Goal: Task Accomplishment & Management: Use online tool/utility

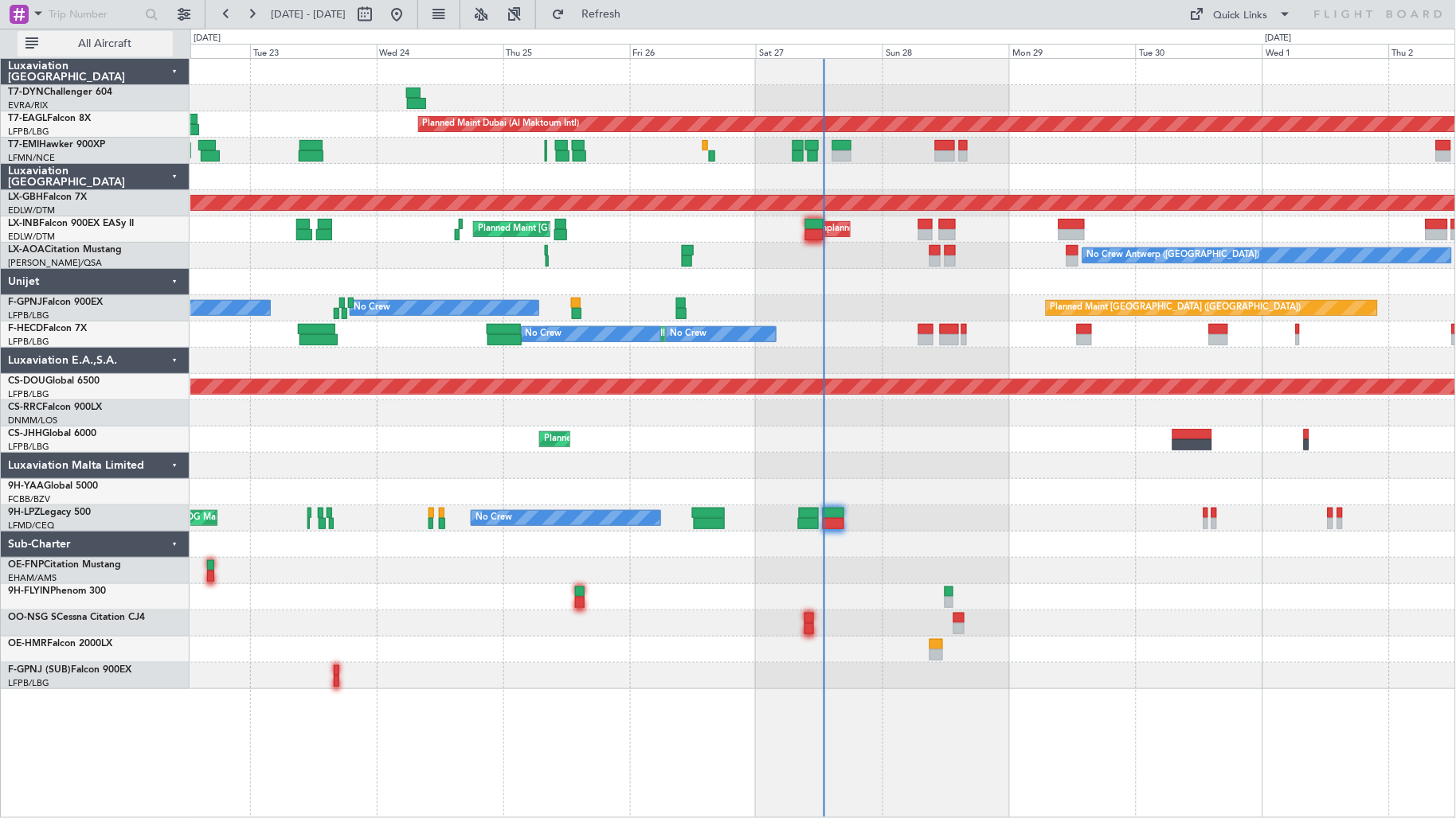
click at [120, 38] on span "All Aircraft" at bounding box center [104, 43] width 127 height 11
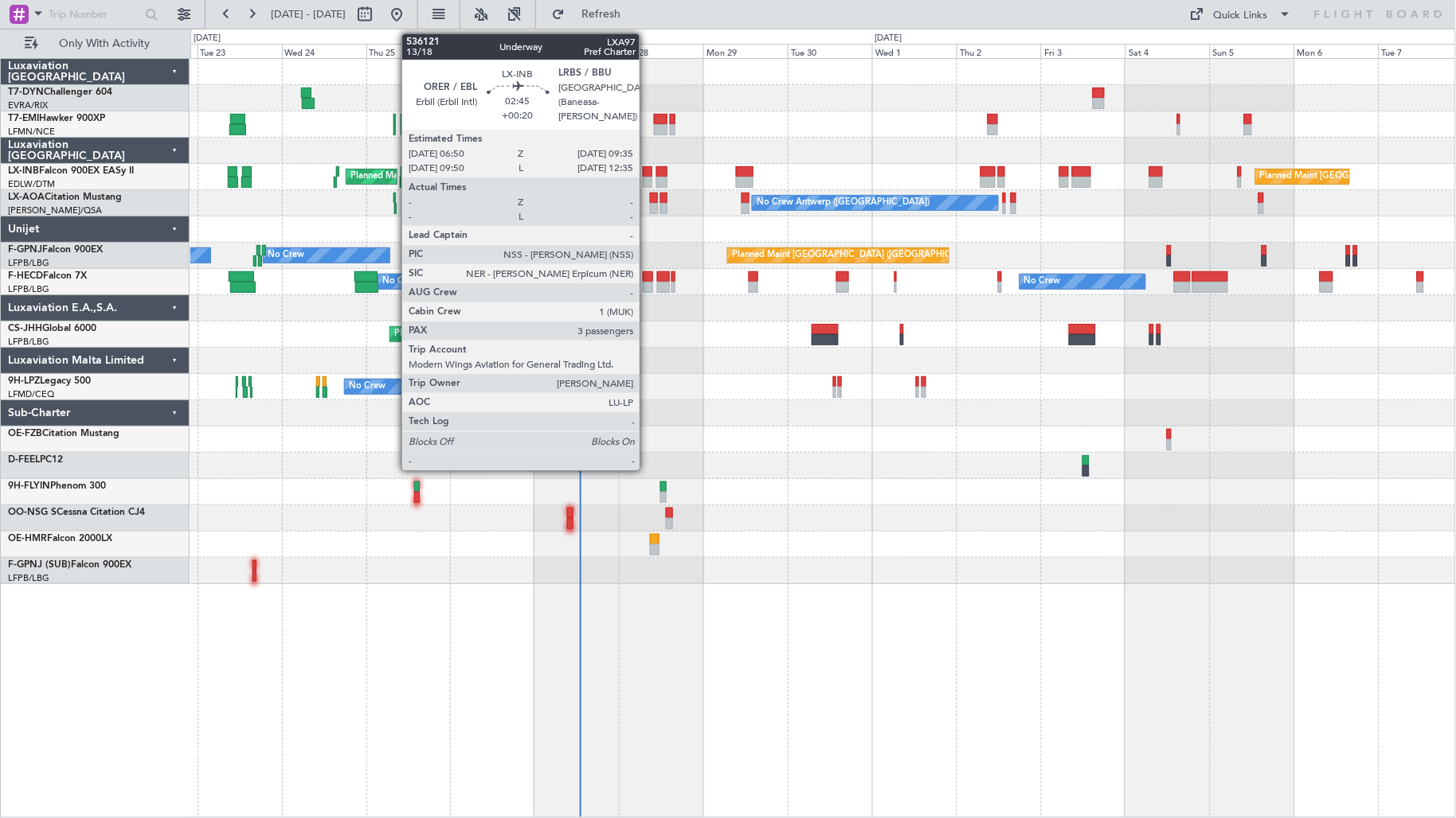
click at [648, 179] on div at bounding box center [648, 181] width 11 height 11
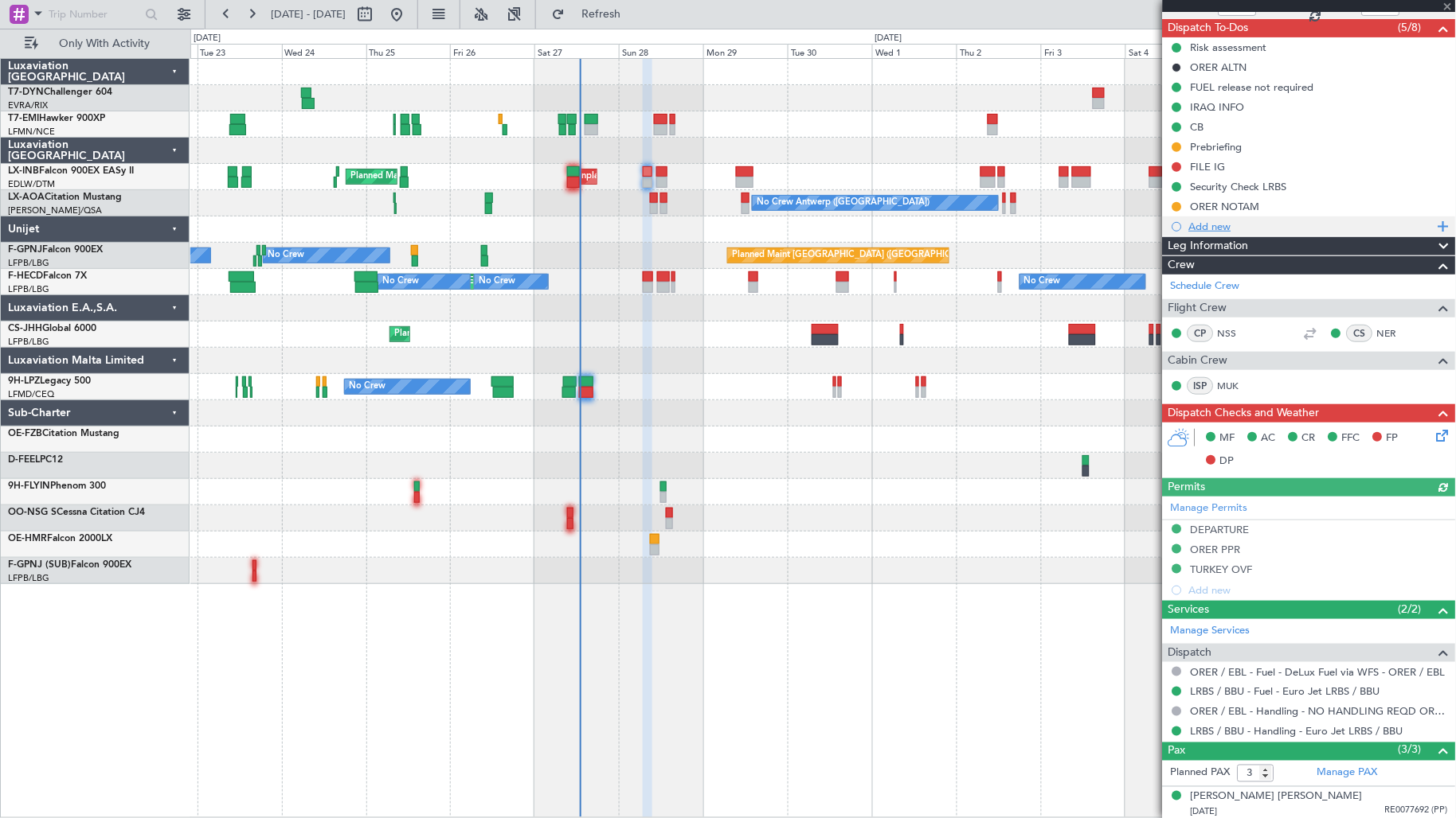
scroll to position [212, 0]
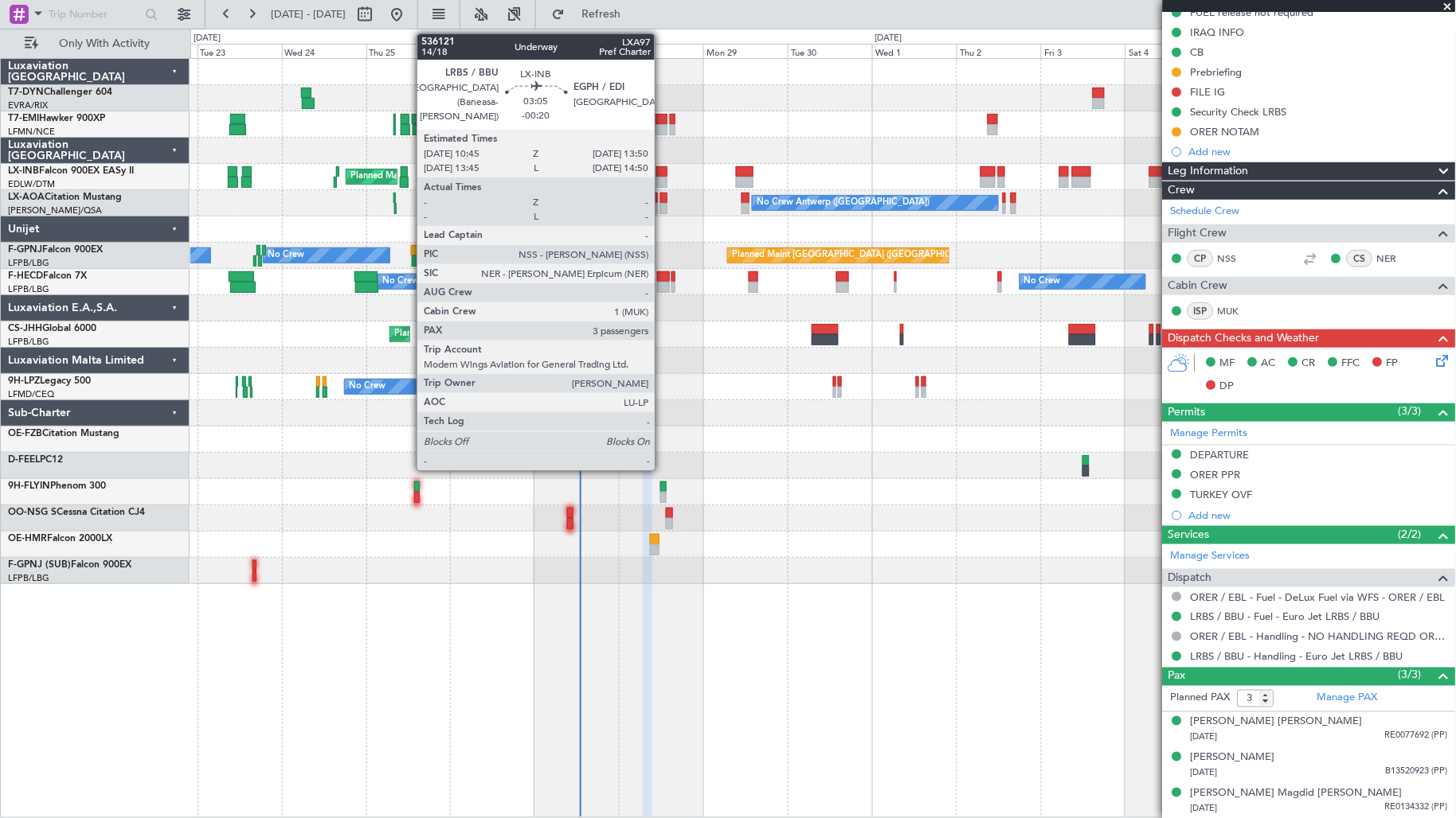
click at [662, 178] on div at bounding box center [661, 181] width 11 height 11
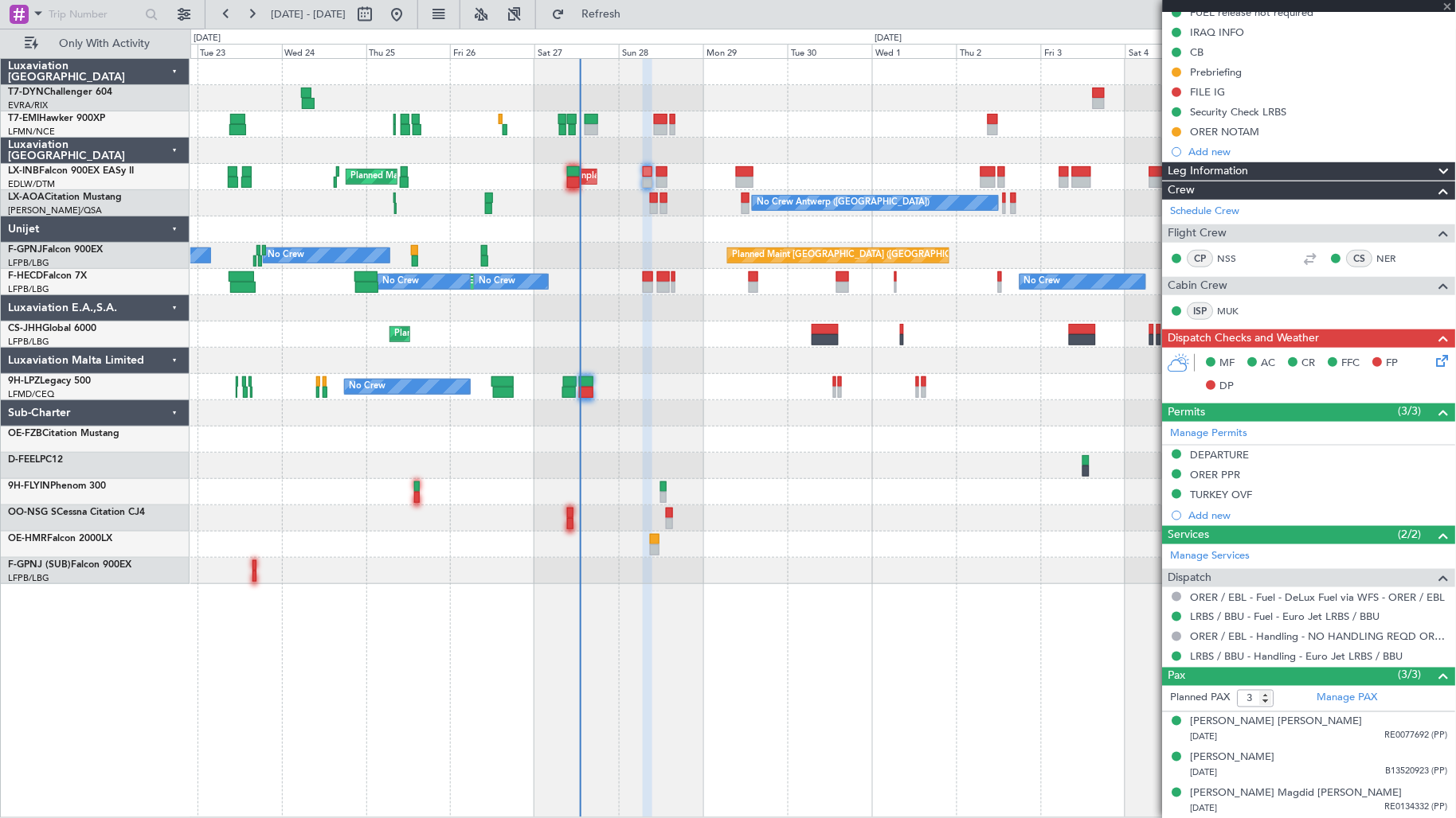
type input "-00:20"
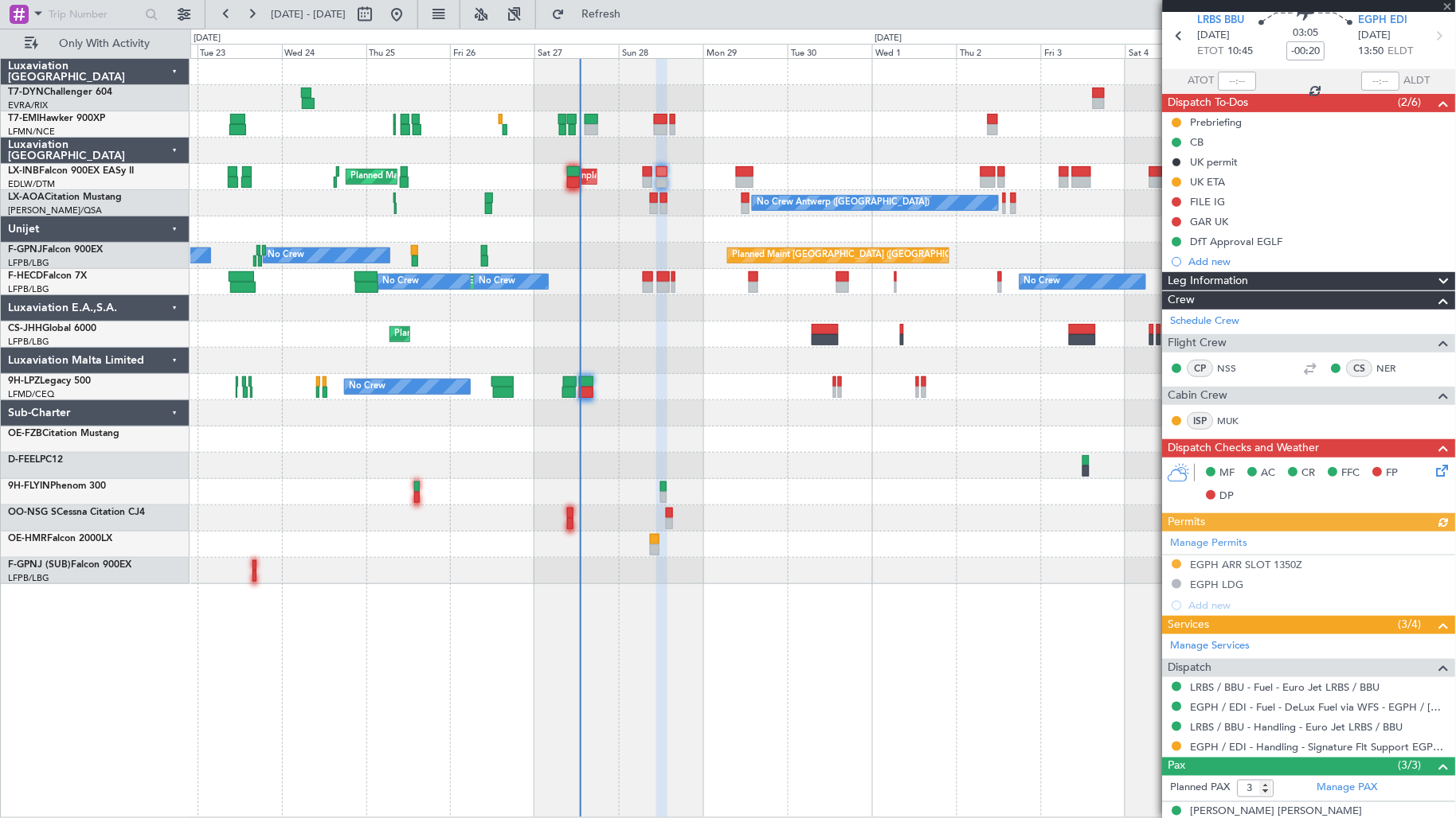
scroll to position [0, 0]
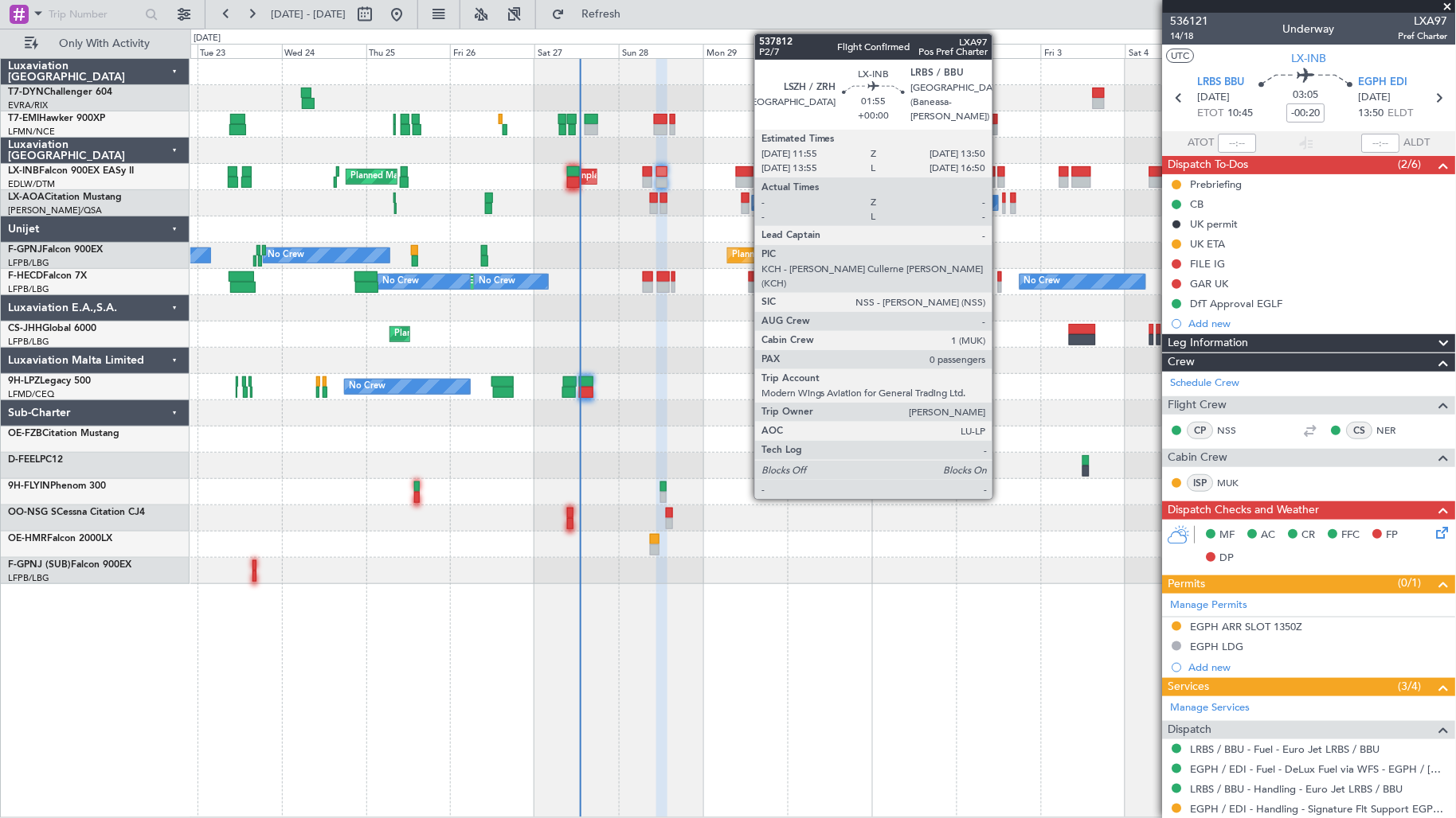
click at [1002, 179] on div at bounding box center [1001, 181] width 7 height 11
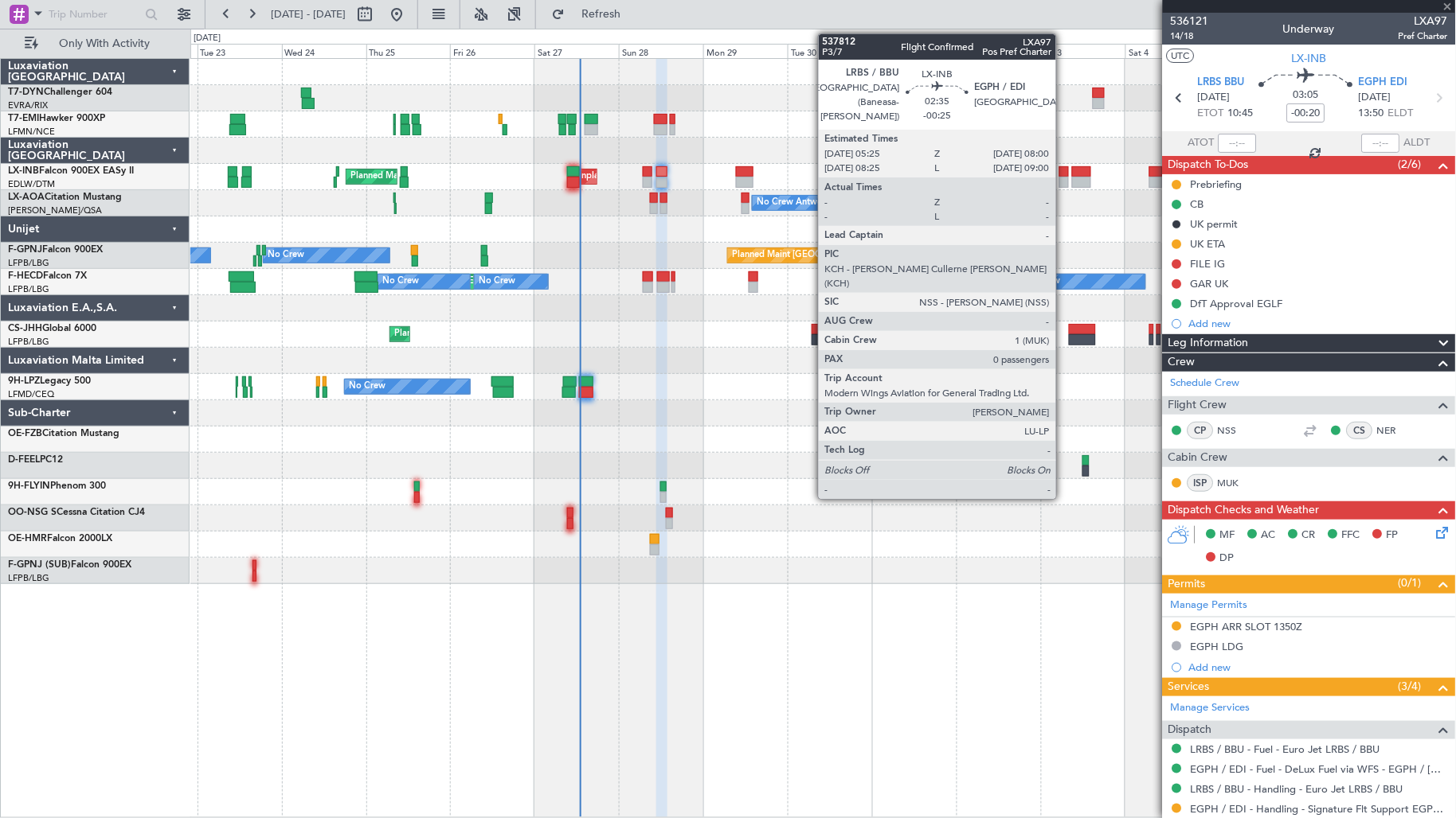
click at [1064, 179] on div at bounding box center [1065, 181] width 10 height 11
type input "0"
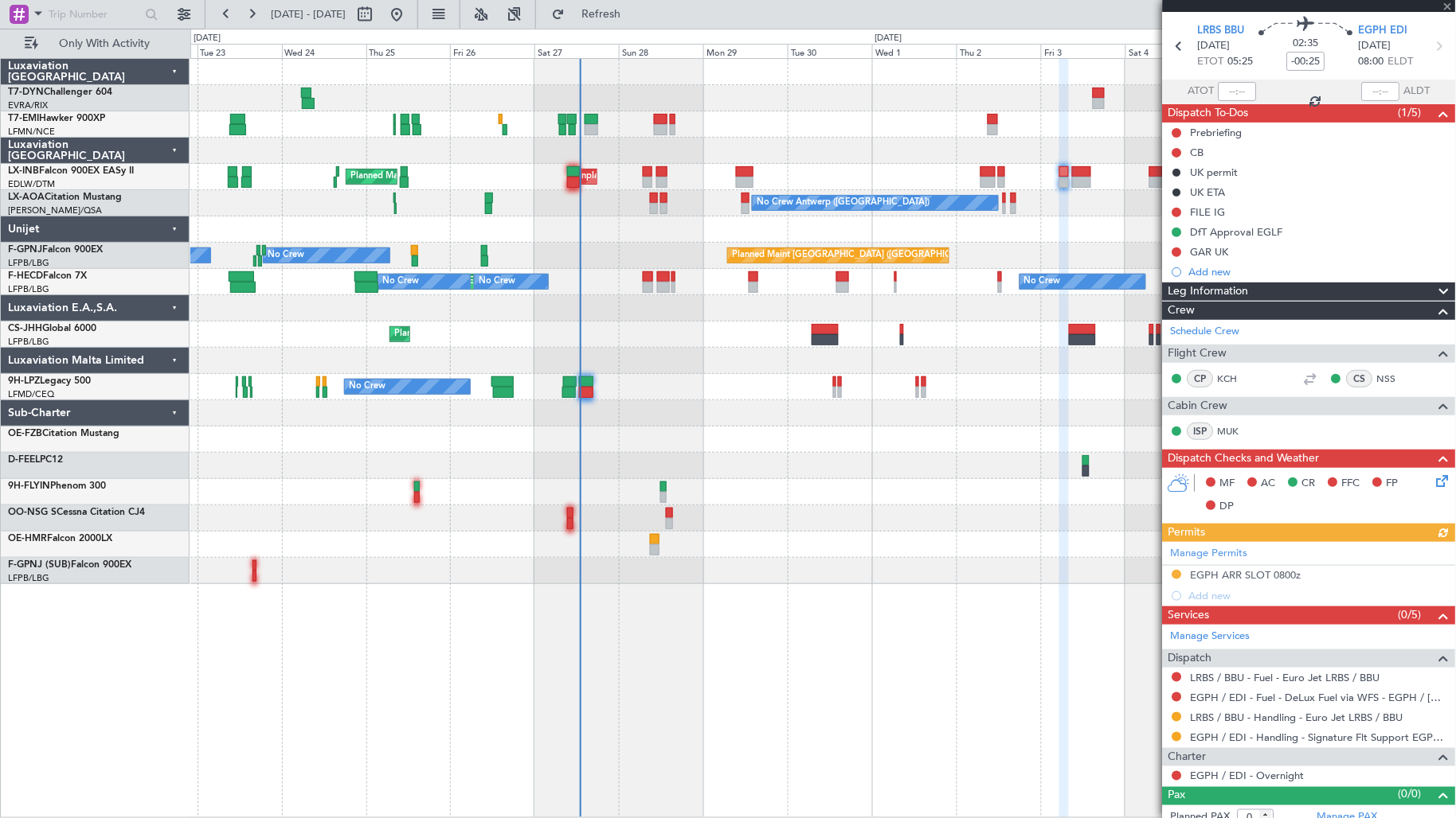
scroll to position [65, 0]
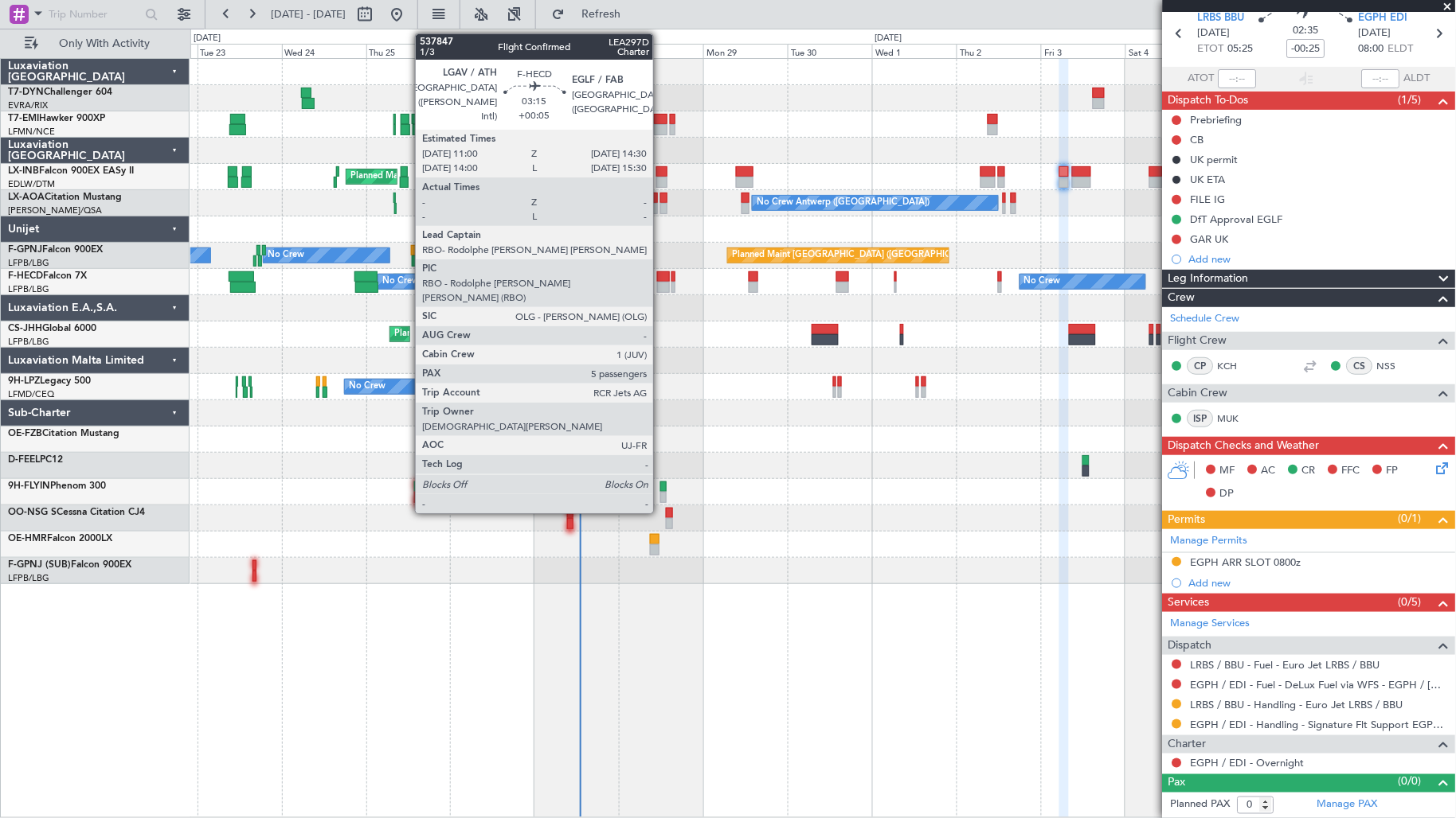
click at [661, 283] on div at bounding box center [663, 286] width 13 height 11
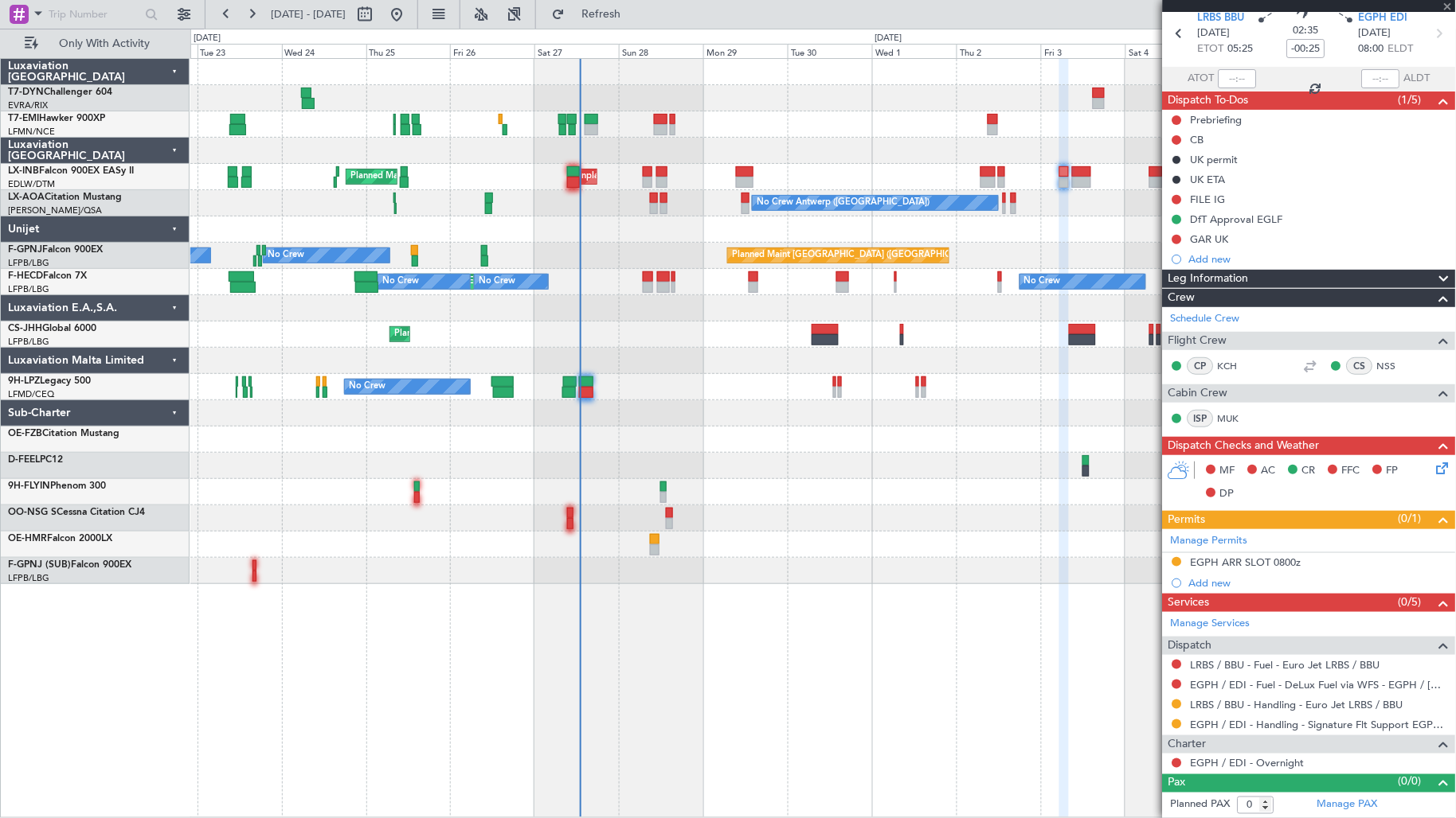
type input "+00:05"
type input "5"
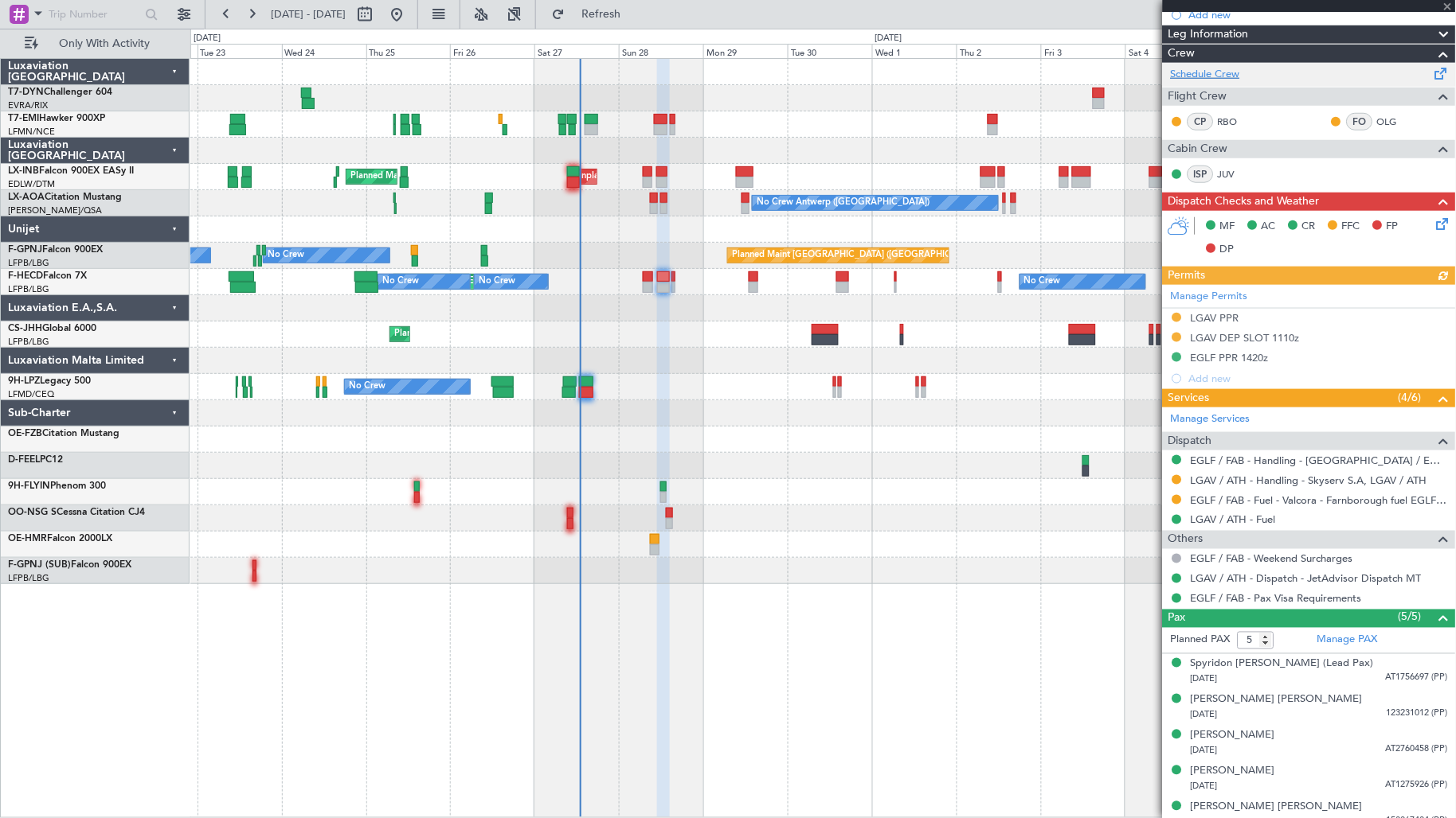
scroll to position [323, 0]
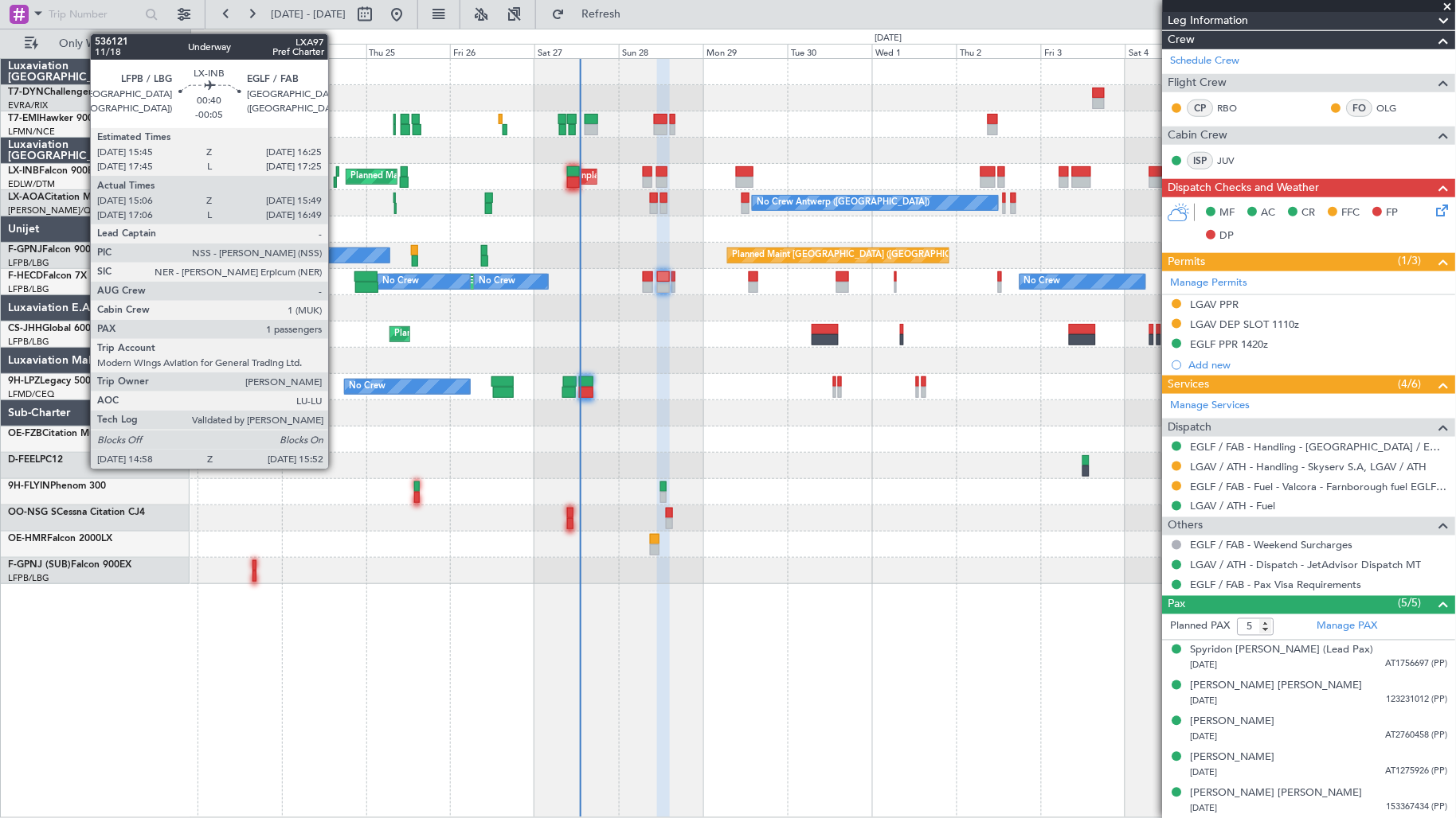
click at [337, 179] on div at bounding box center [335, 181] width 3 height 11
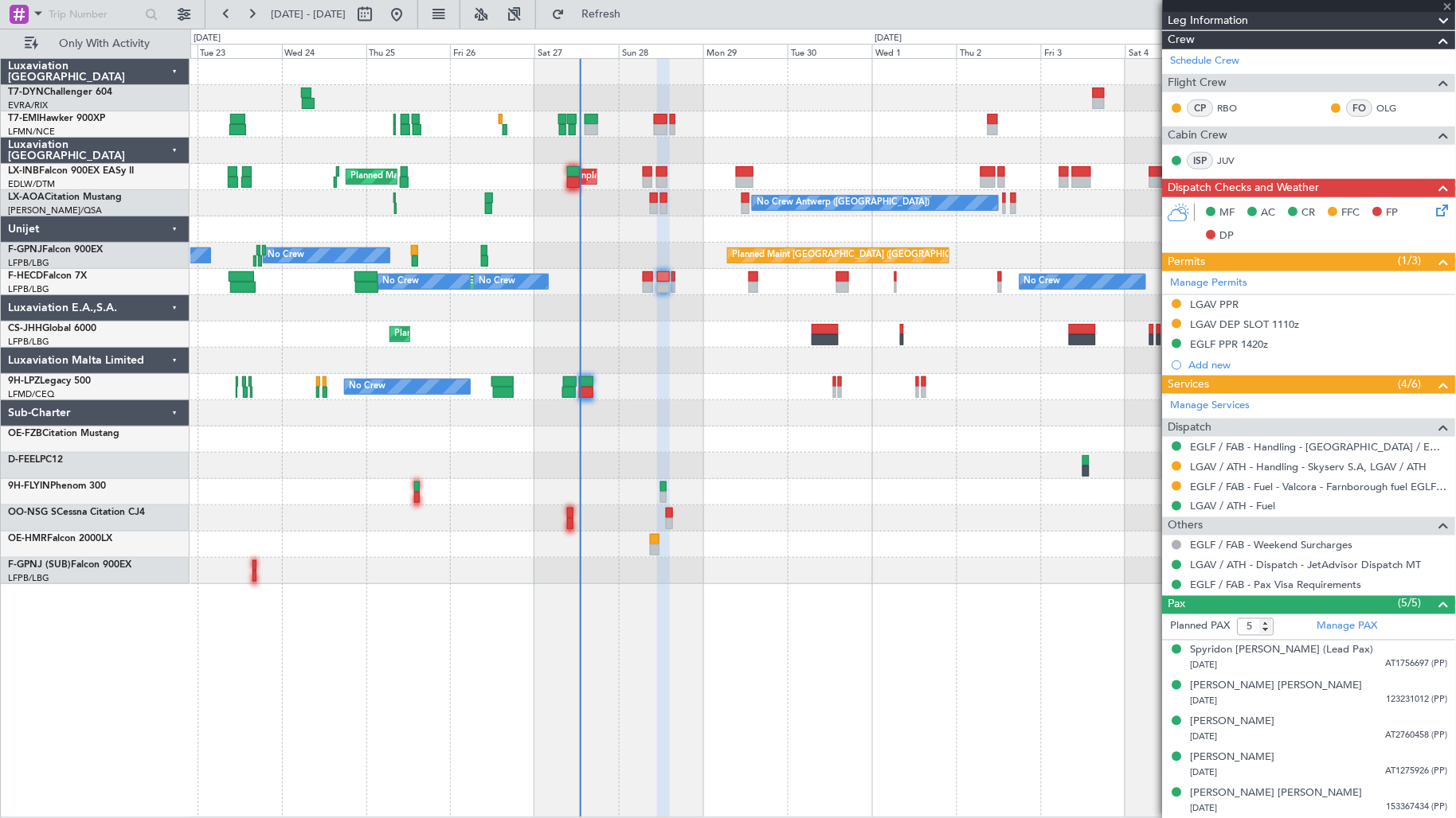
type input "-00:05"
type input "15:06"
type input "15:49"
type input "1"
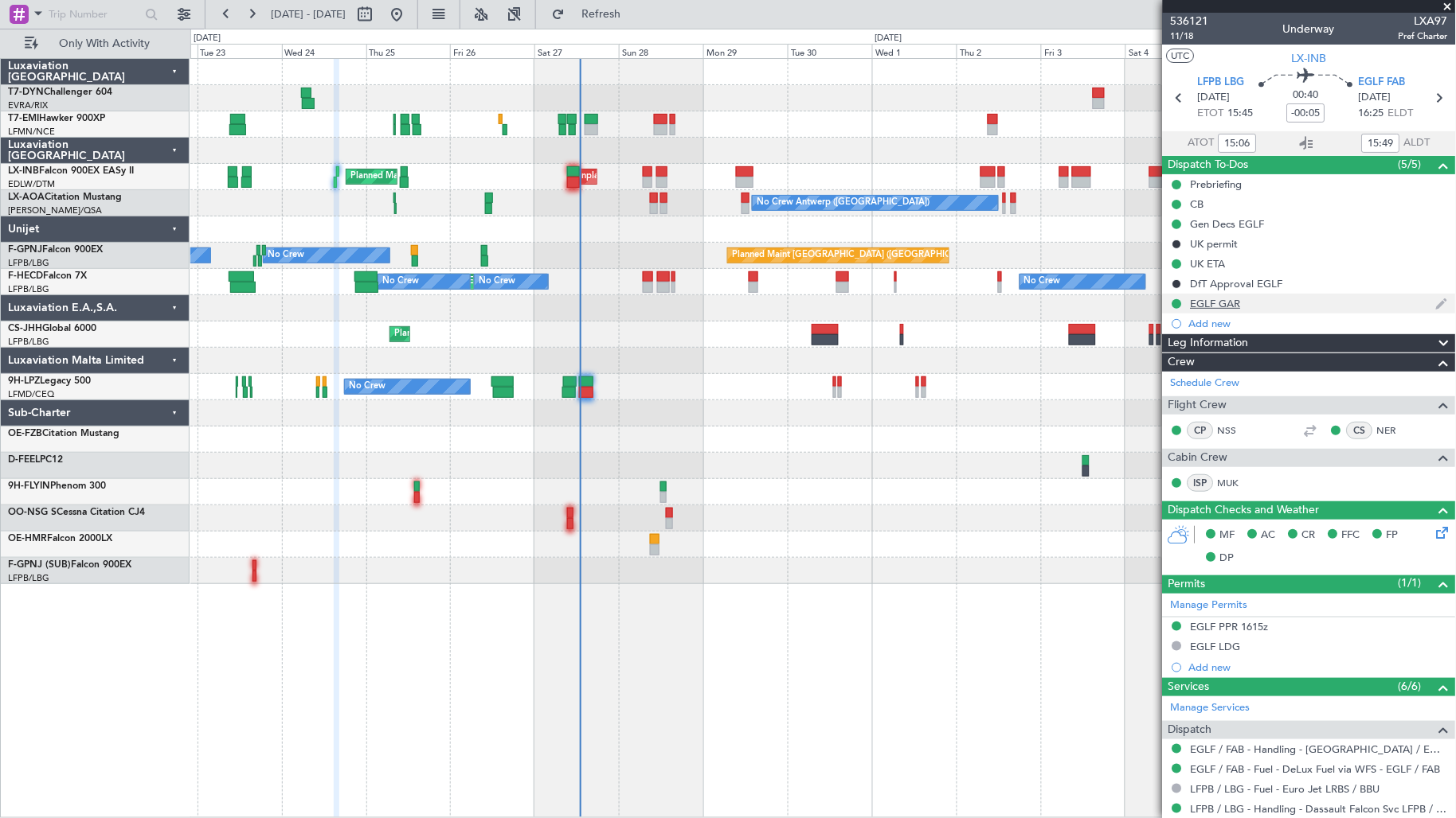
scroll to position [200, 0]
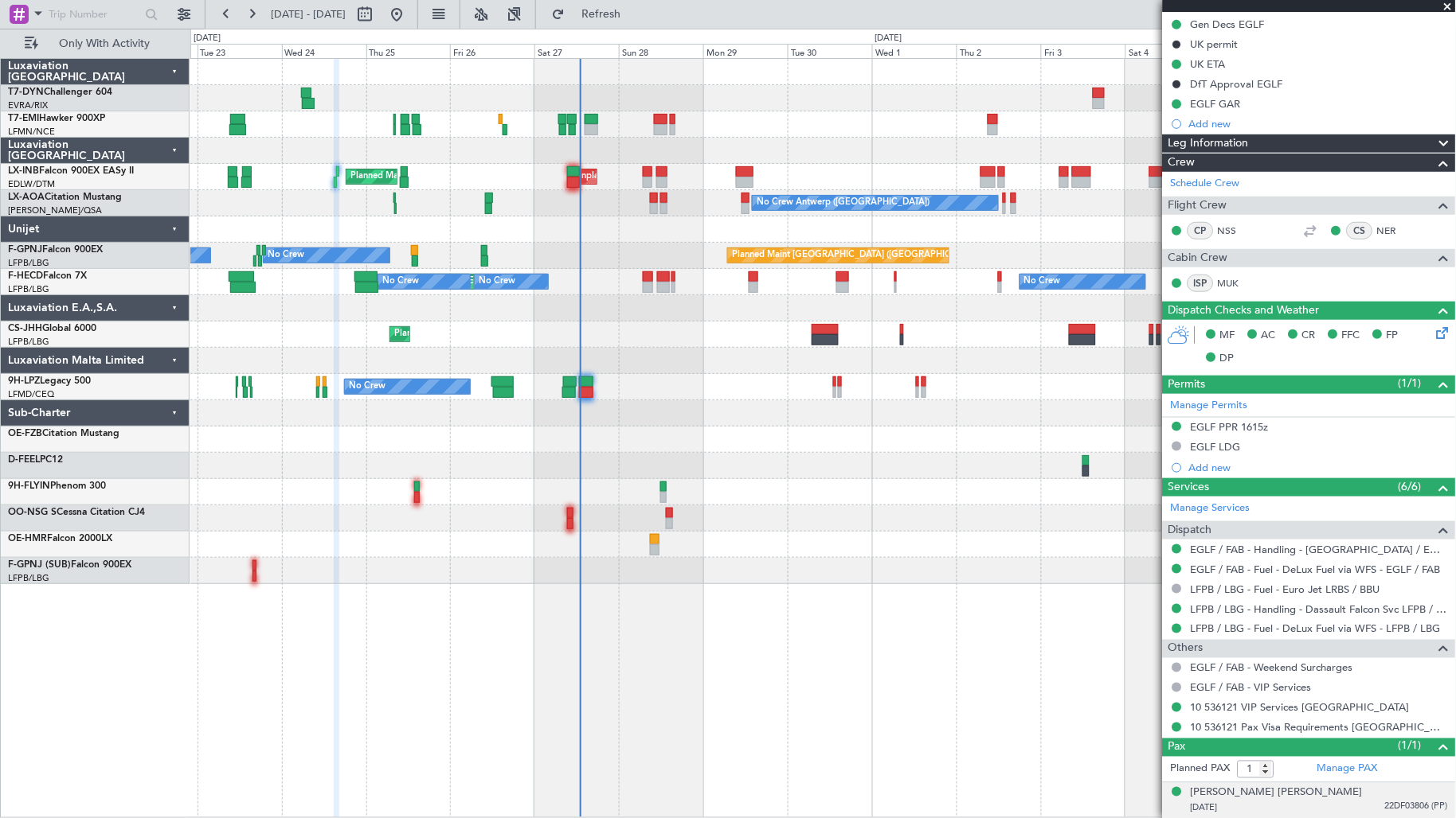
click at [1403, 791] on div "[PERSON_NAME] [PERSON_NAME] [DATE] 22DF03806 (PP)" at bounding box center [1319, 801] width 257 height 31
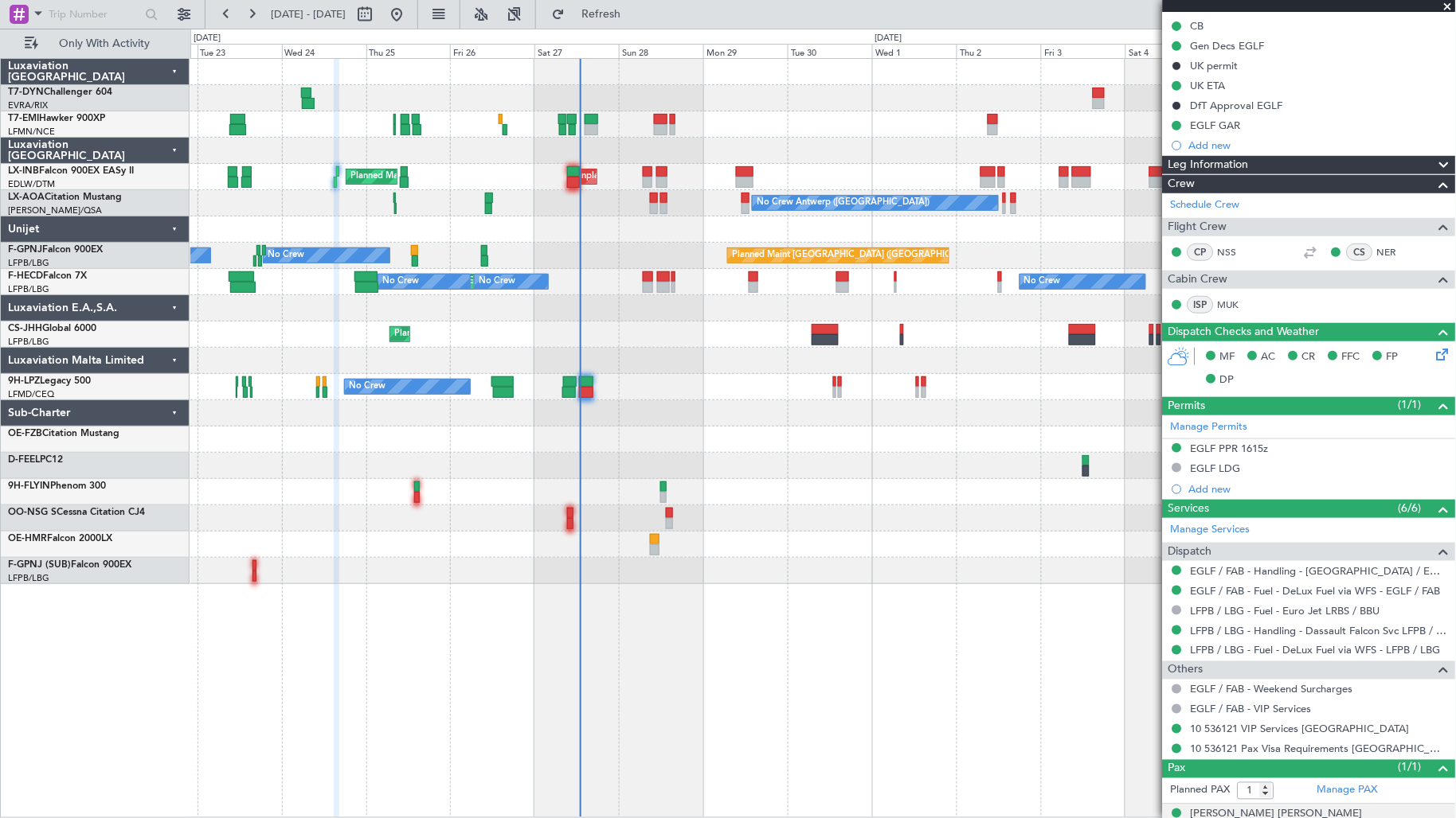
scroll to position [238, 0]
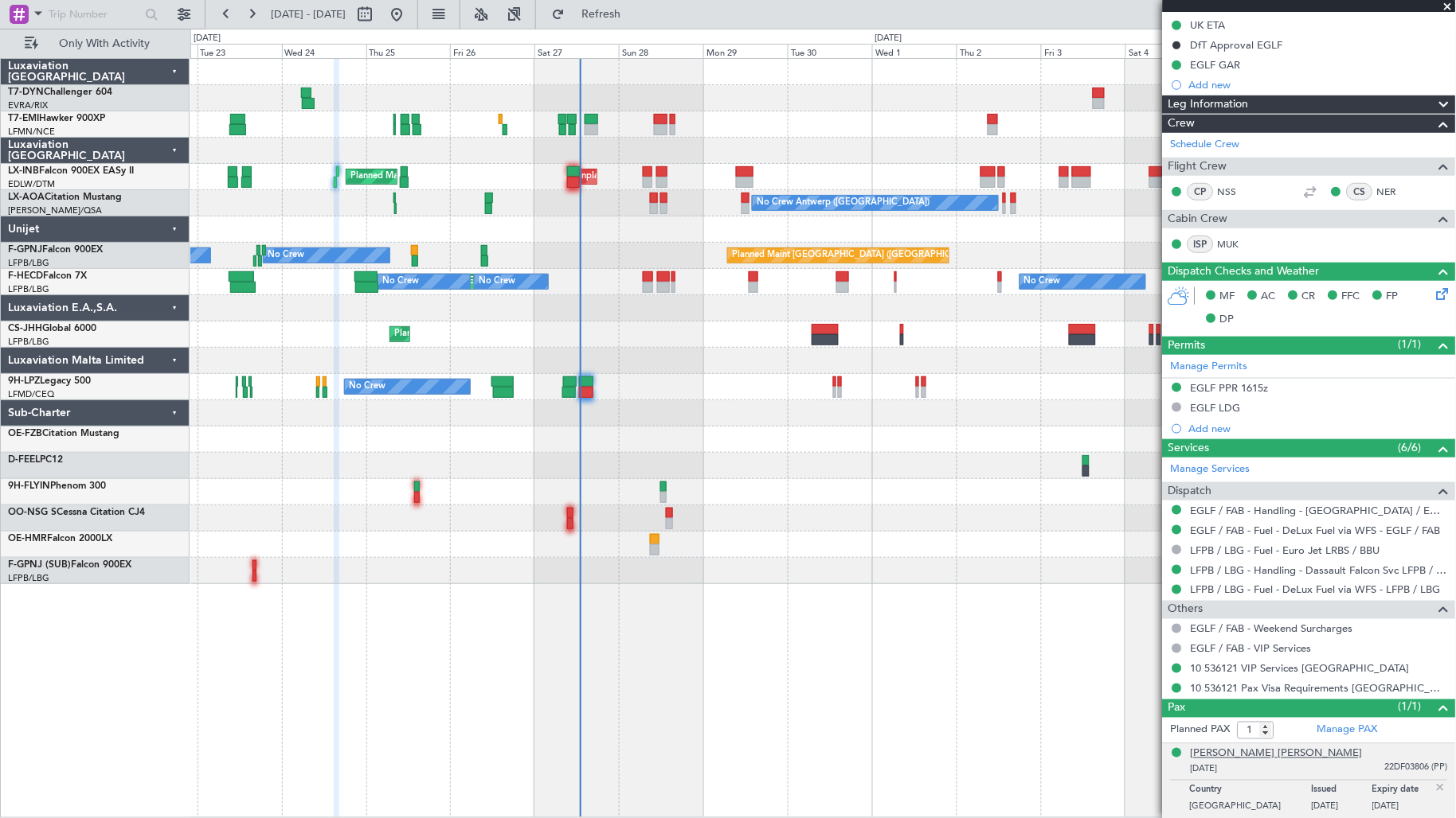
click at [1264, 751] on div "[PERSON_NAME] [PERSON_NAME]" at bounding box center [1275, 754] width 172 height 16
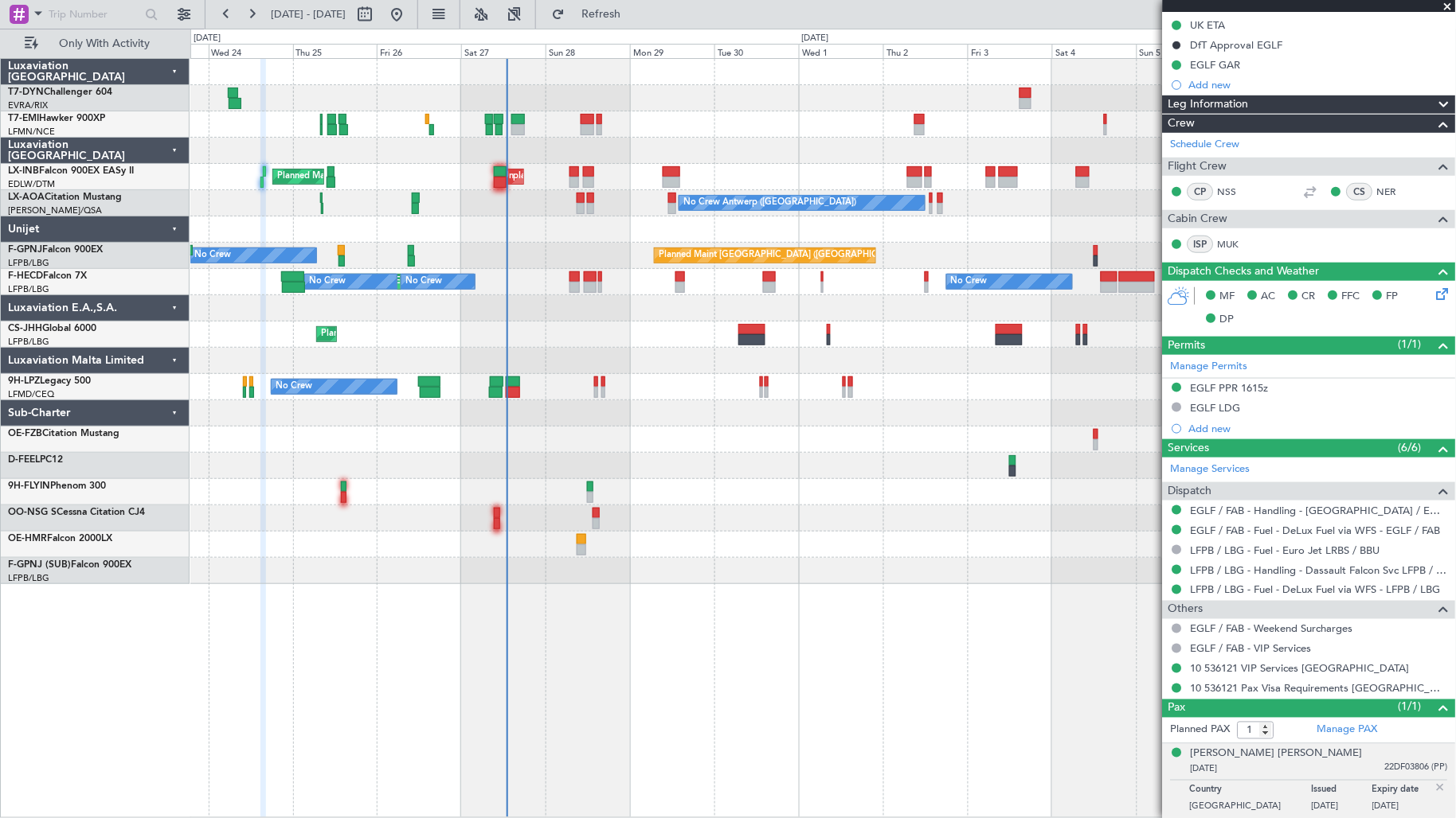
click at [547, 362] on div at bounding box center [823, 361] width 1266 height 26
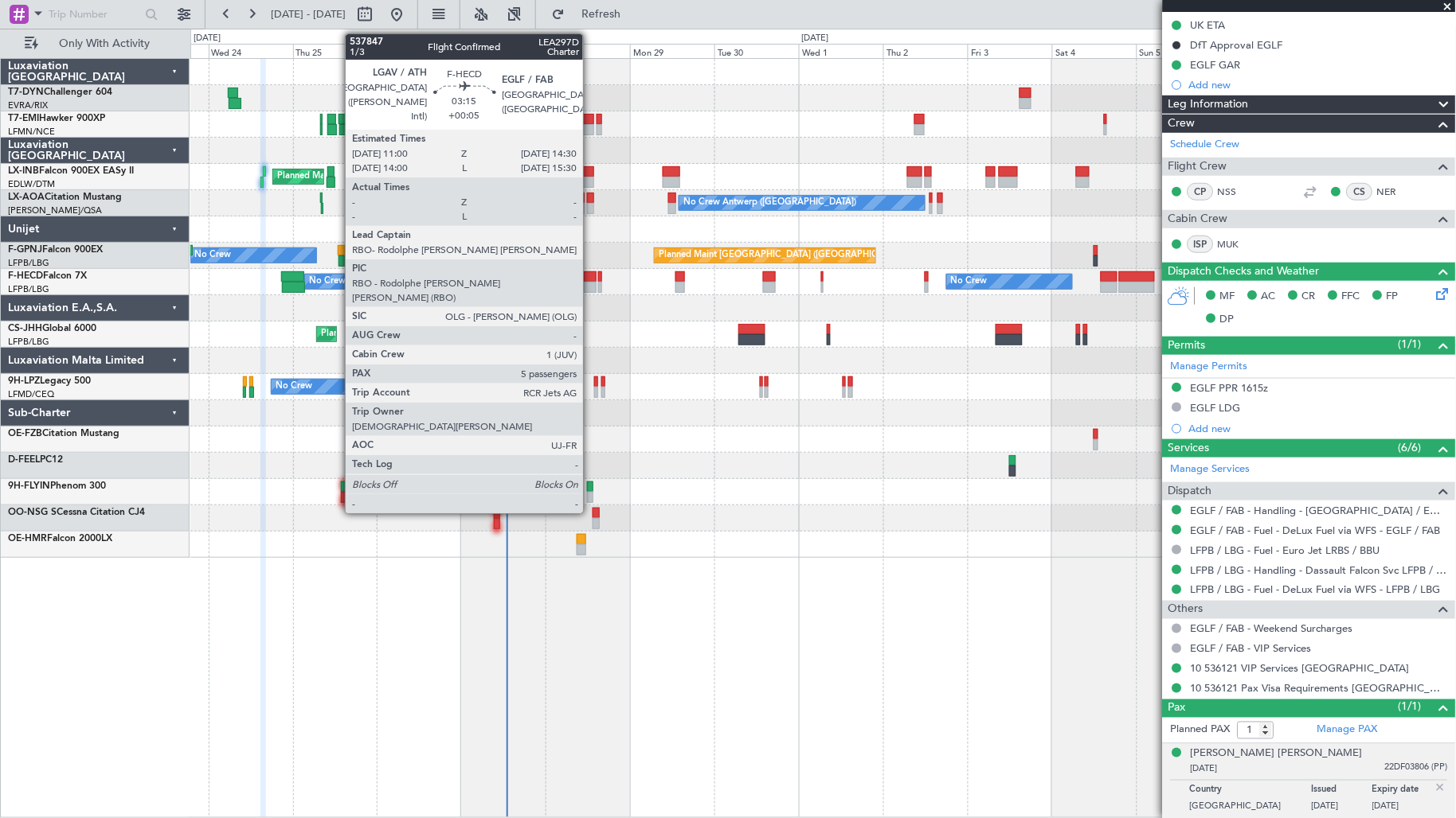
click at [591, 277] on div at bounding box center [590, 277] width 13 height 11
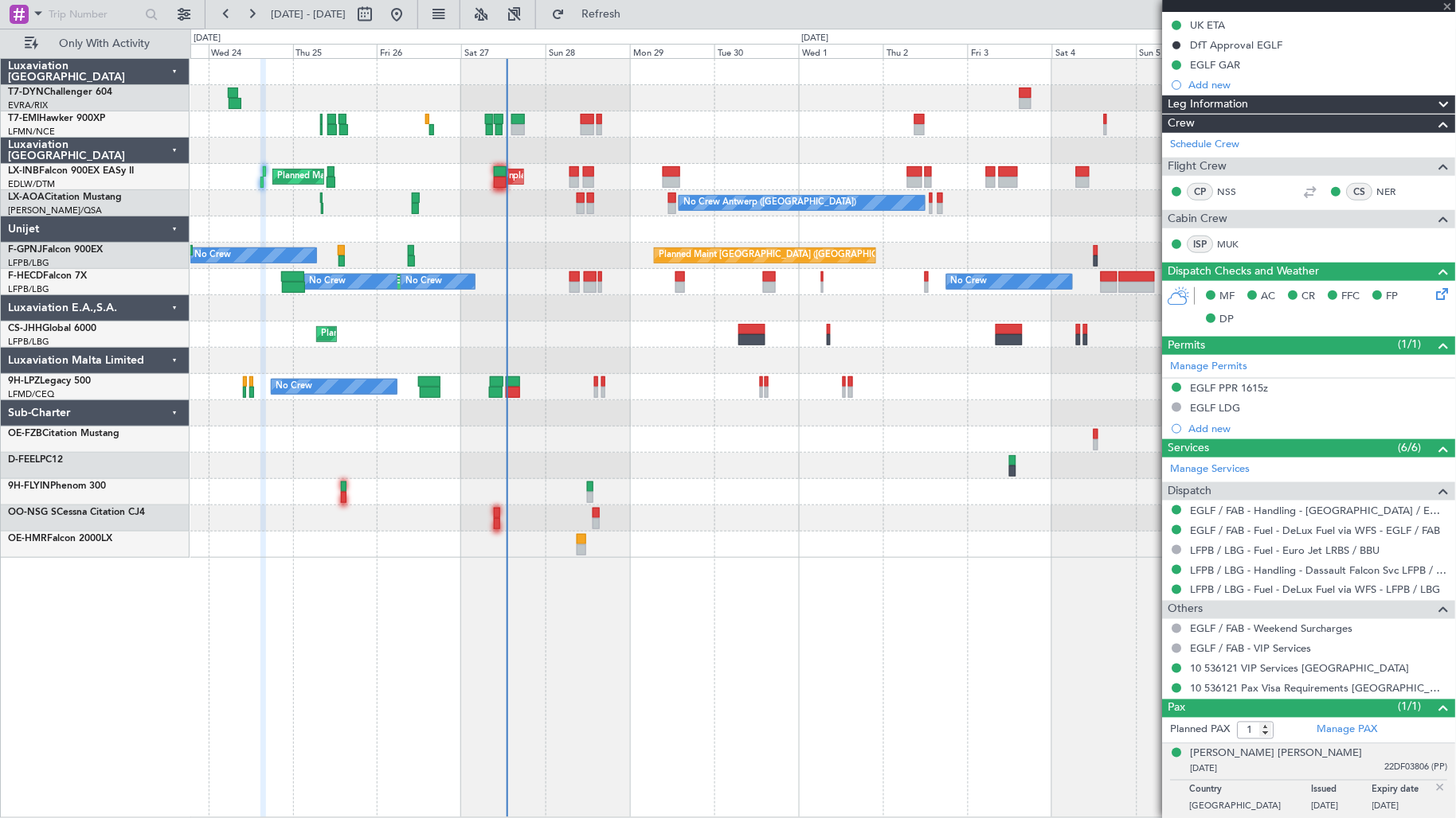
type input "+00:05"
type input "5"
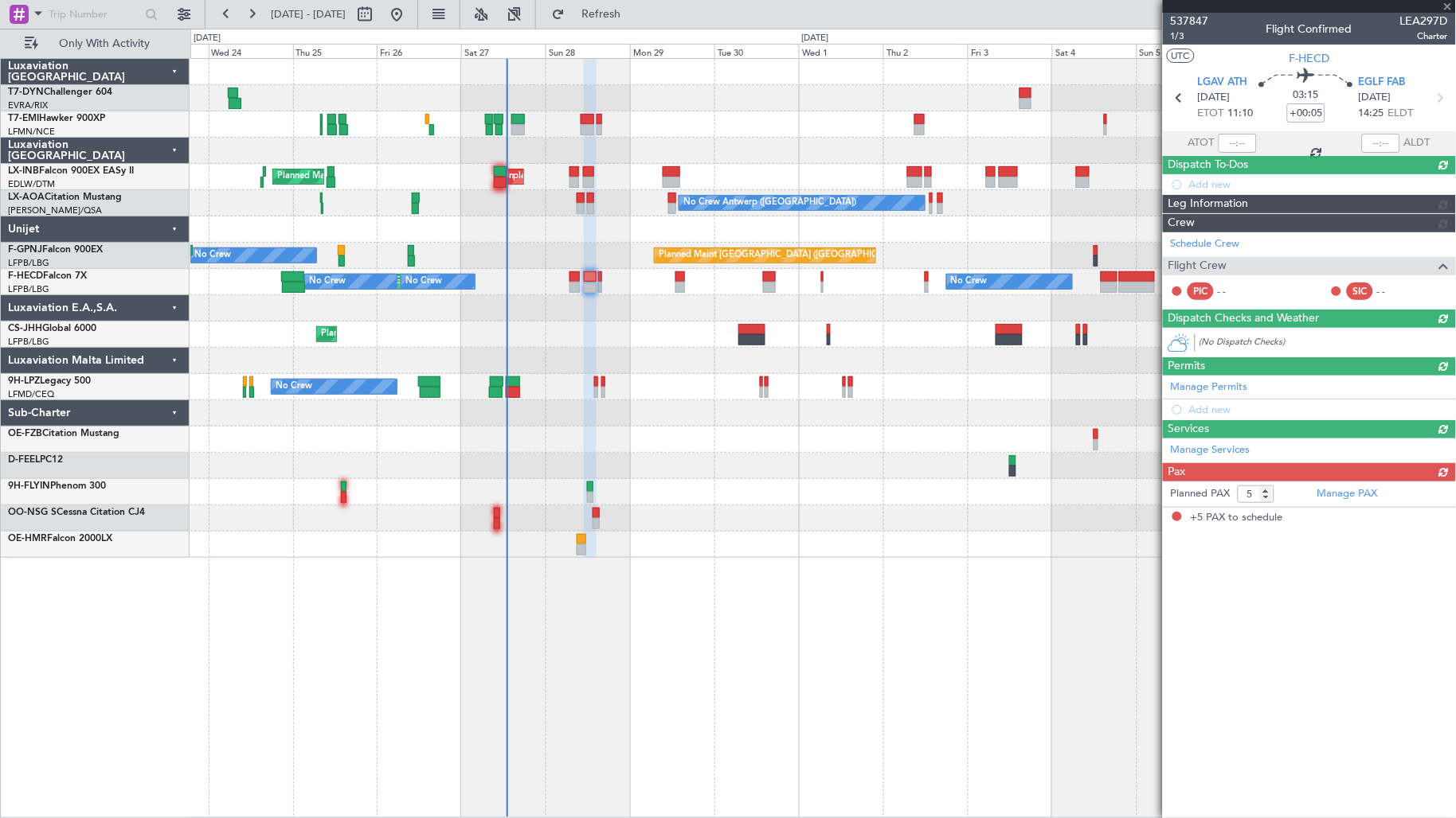
scroll to position [0, 0]
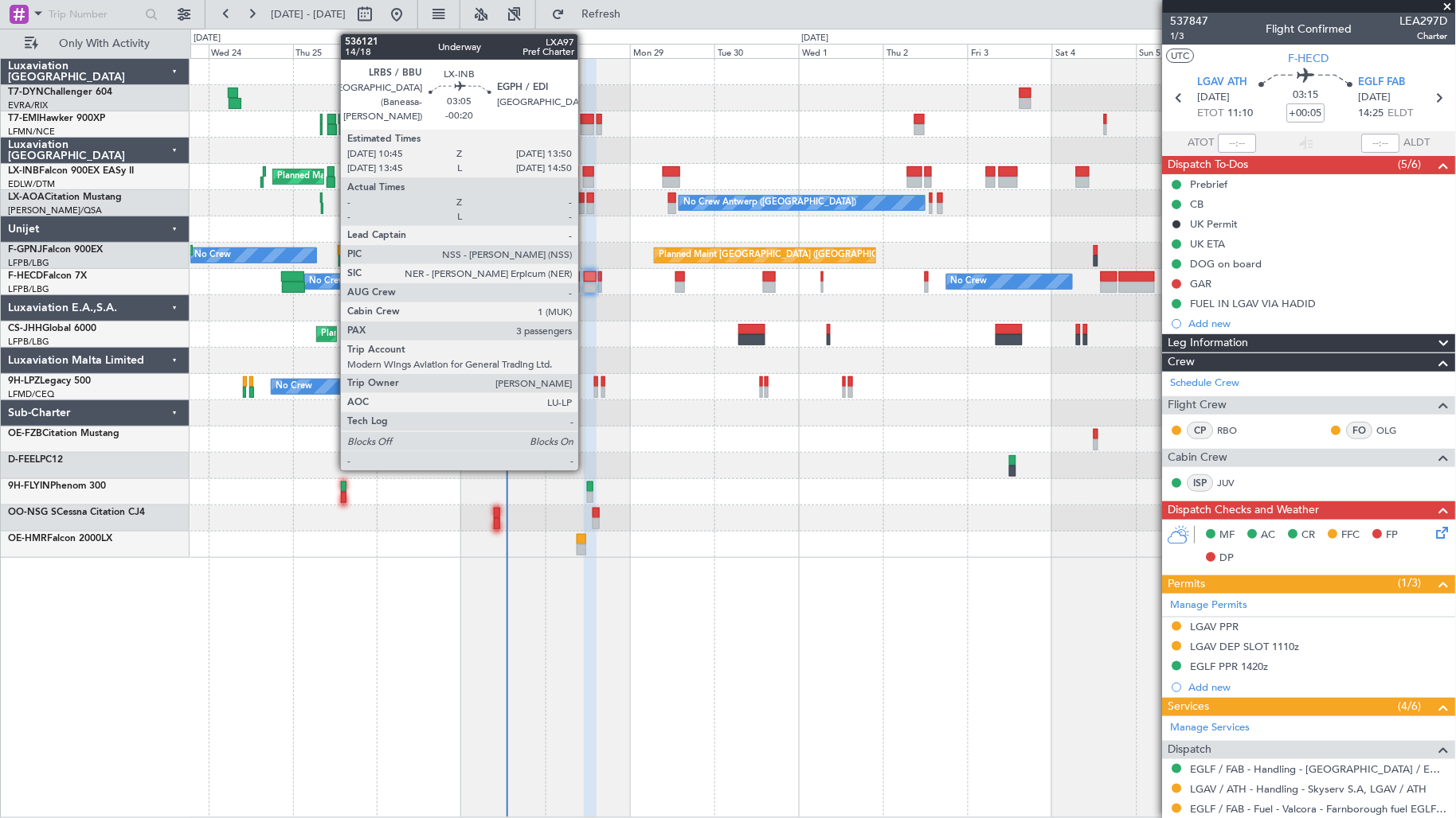
click at [586, 179] on div at bounding box center [588, 181] width 11 height 11
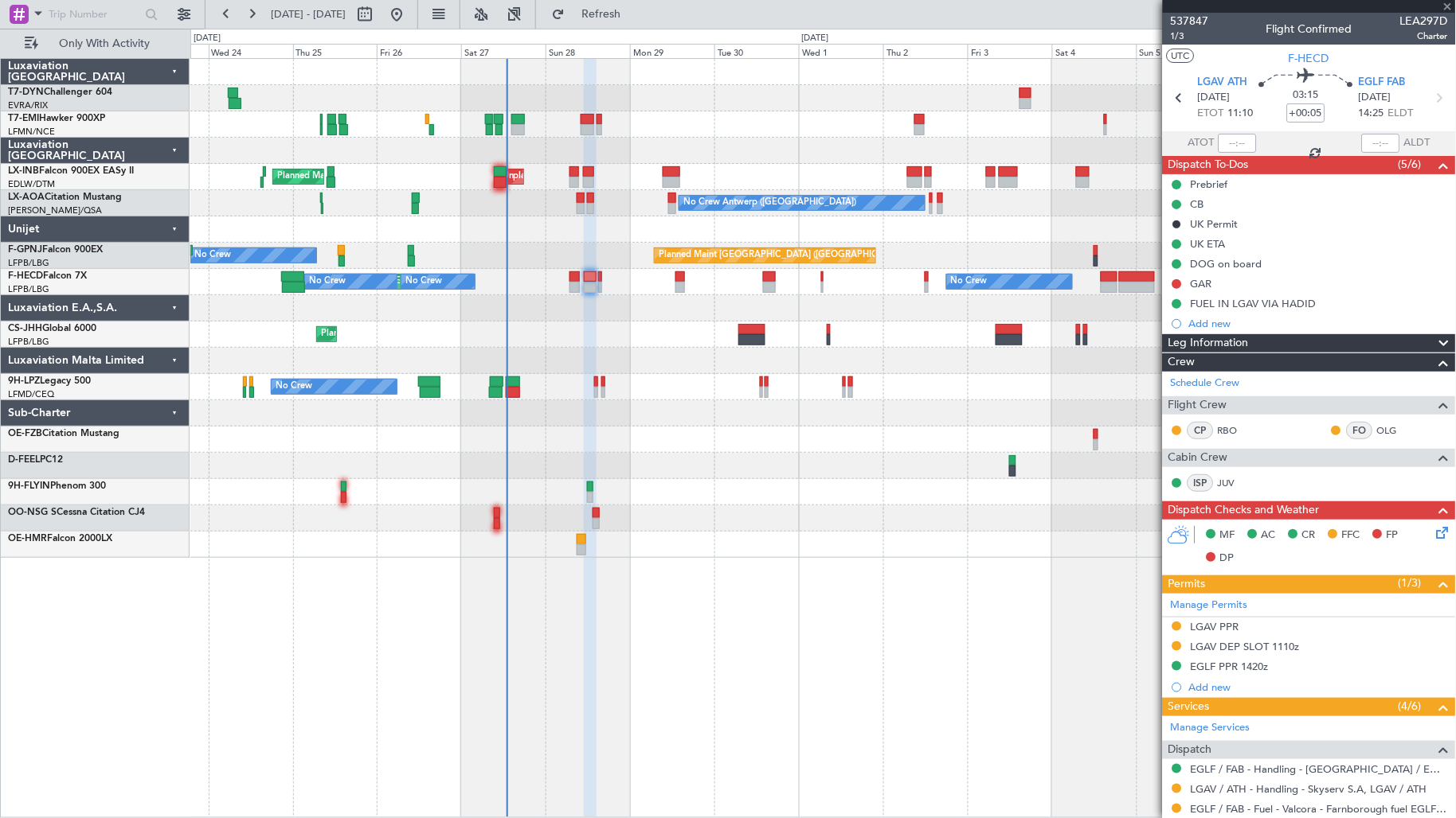
type input "-00:20"
type input "3"
